Goal: Find contact information: Find contact information

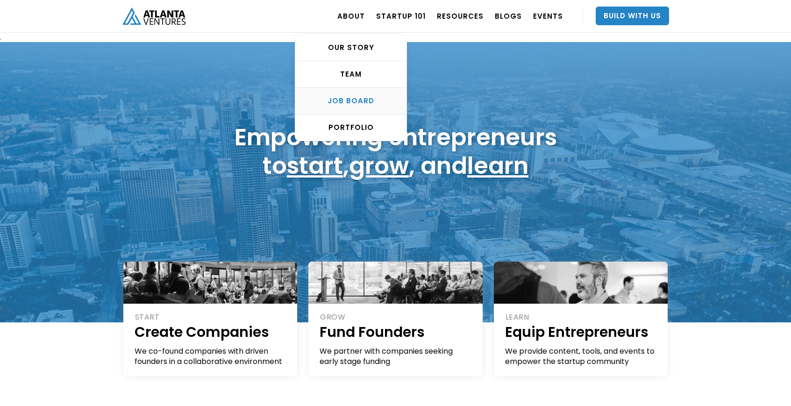
click at [375, 97] on div "Job Board" at bounding box center [350, 100] width 111 height 9
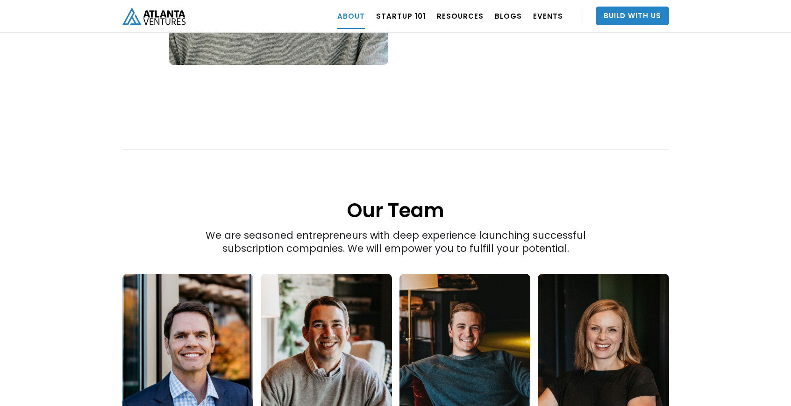
scroll to position [1017, 0]
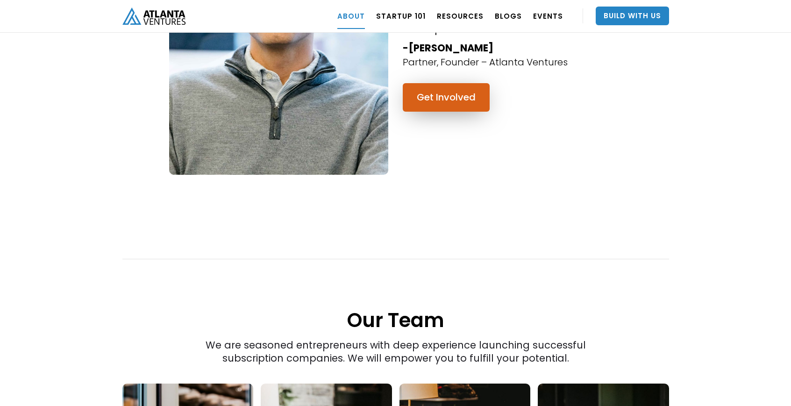
click at [455, 83] on link "Get Involved" at bounding box center [446, 97] width 87 height 28
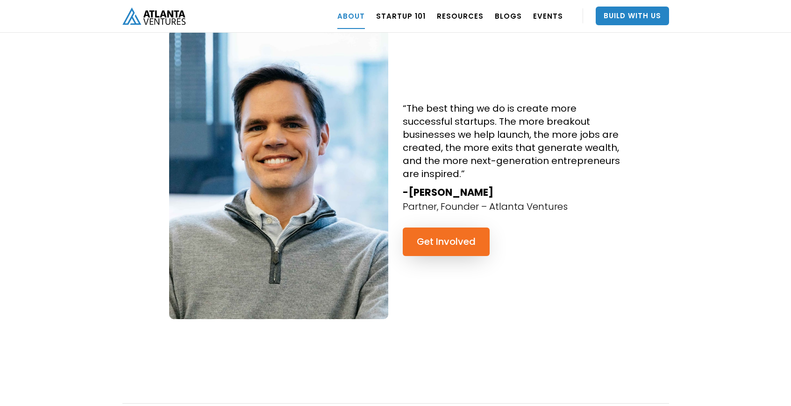
scroll to position [1262, 0]
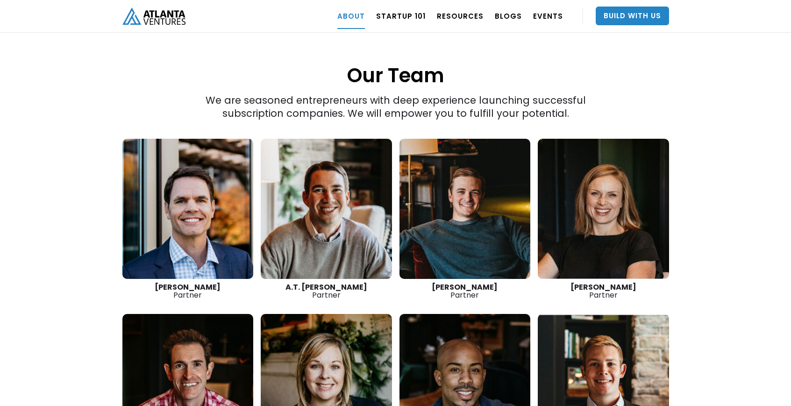
click at [360, 200] on link at bounding box center [326, 209] width 131 height 140
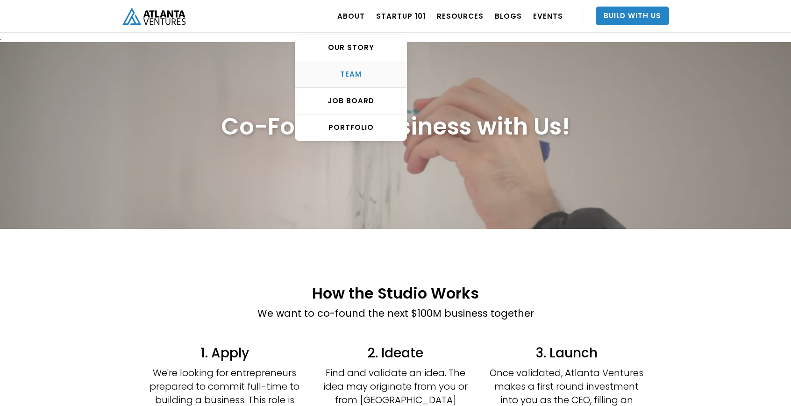
click at [377, 79] on link "TEAM" at bounding box center [350, 74] width 111 height 27
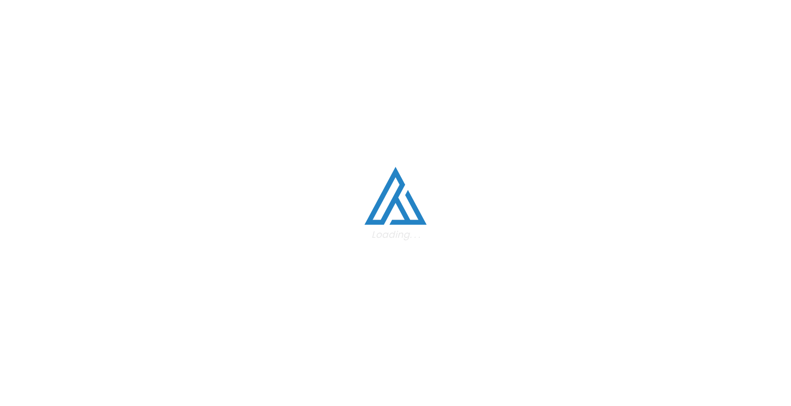
scroll to position [1313, 0]
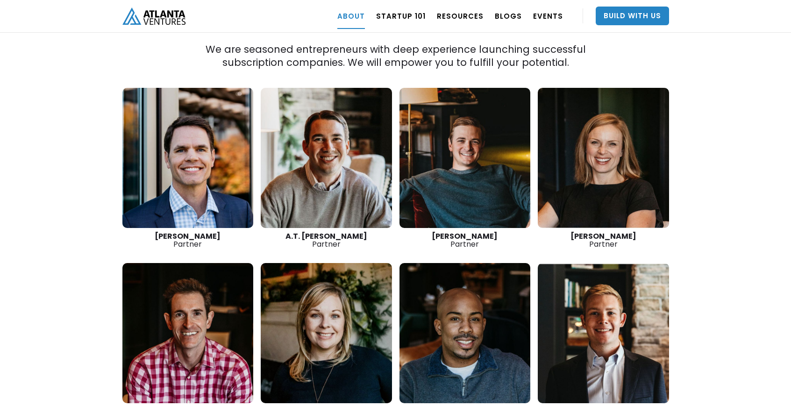
click at [482, 157] on link at bounding box center [464, 158] width 131 height 140
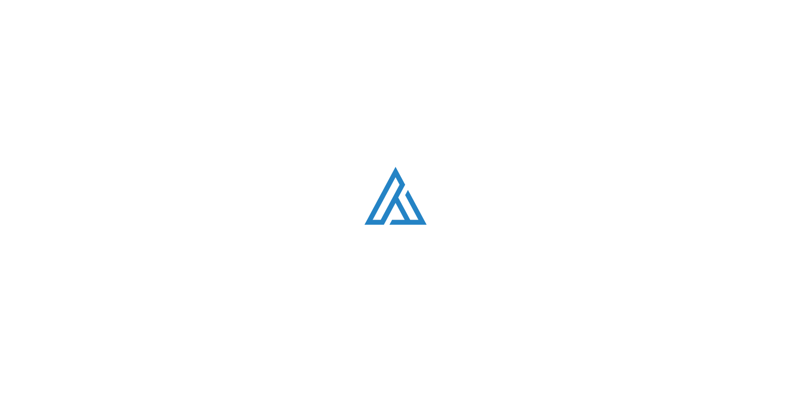
scroll to position [1313, 0]
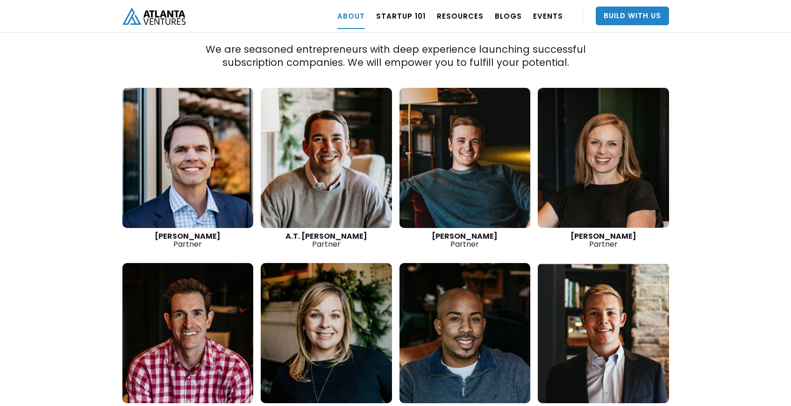
click at [635, 142] on link at bounding box center [603, 158] width 131 height 140
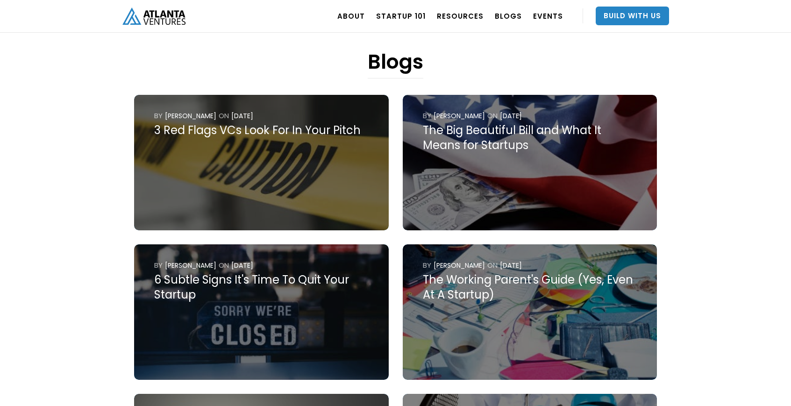
scroll to position [326, 0]
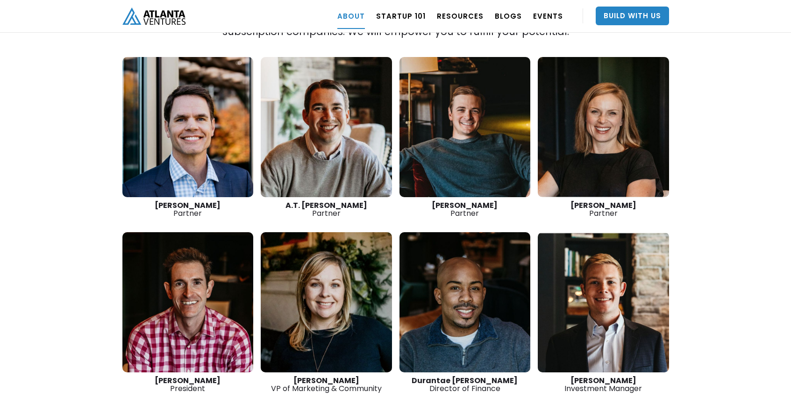
scroll to position [1347, 0]
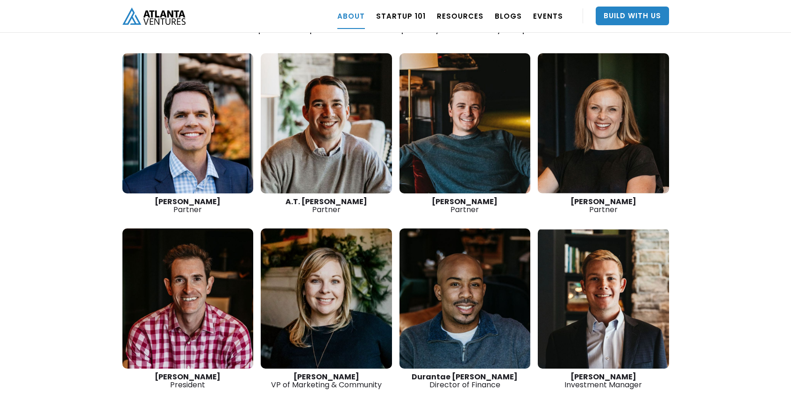
click at [220, 267] on link at bounding box center [187, 298] width 131 height 140
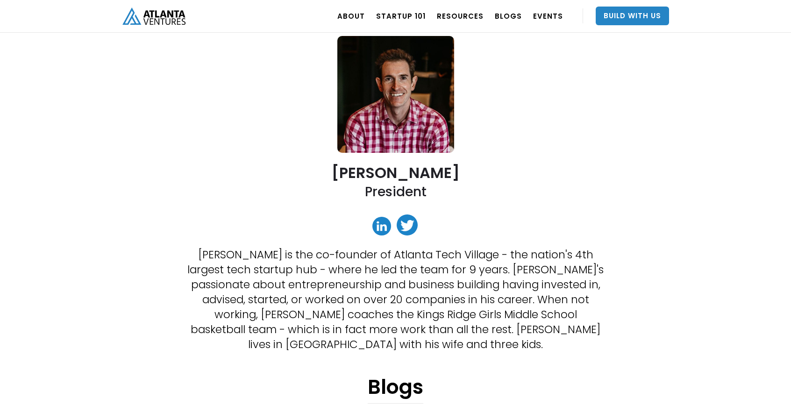
scroll to position [135, 0]
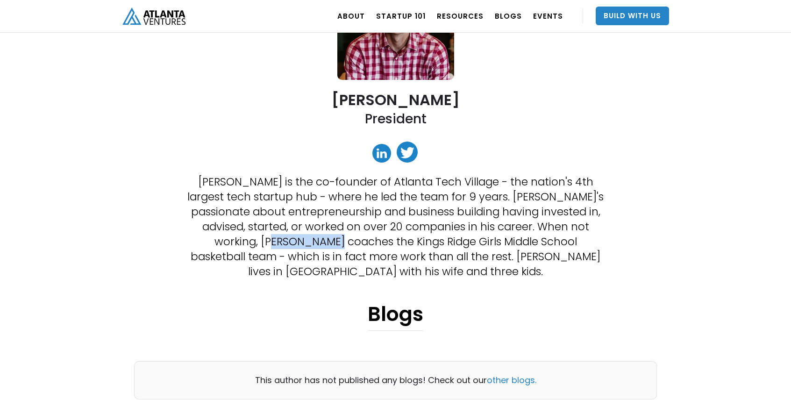
drag, startPoint x: 219, startPoint y: 242, endPoint x: 277, endPoint y: 246, distance: 58.5
click at [277, 246] on p "[PERSON_NAME] is the co-founder of Atlanta Tech Village - the nation's 4th larg…" at bounding box center [395, 226] width 418 height 105
copy p "[GEOGRAPHIC_DATA]"
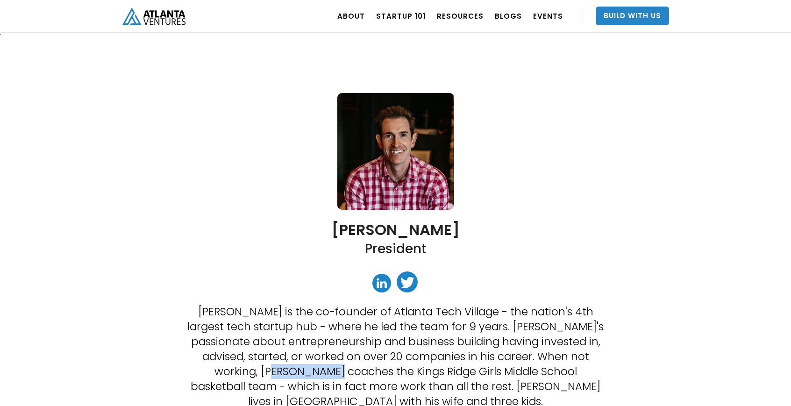
scroll to position [0, 0]
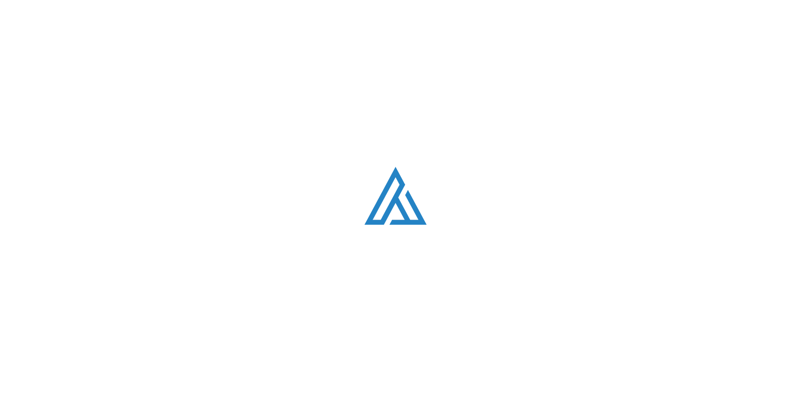
scroll to position [1473, 0]
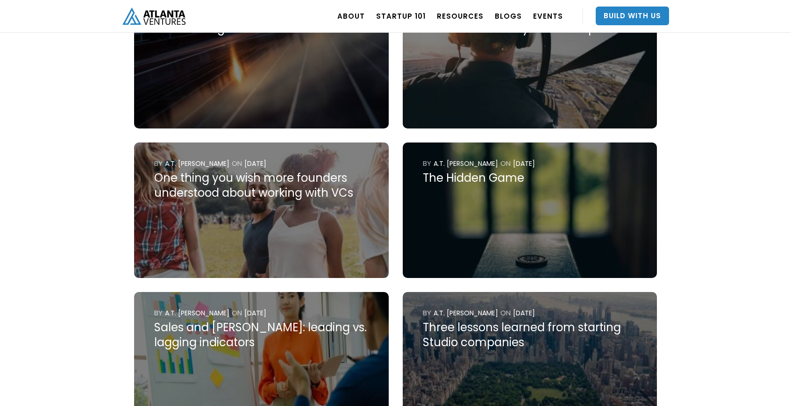
scroll to position [443, 0]
